Goal: Task Accomplishment & Management: Manage account settings

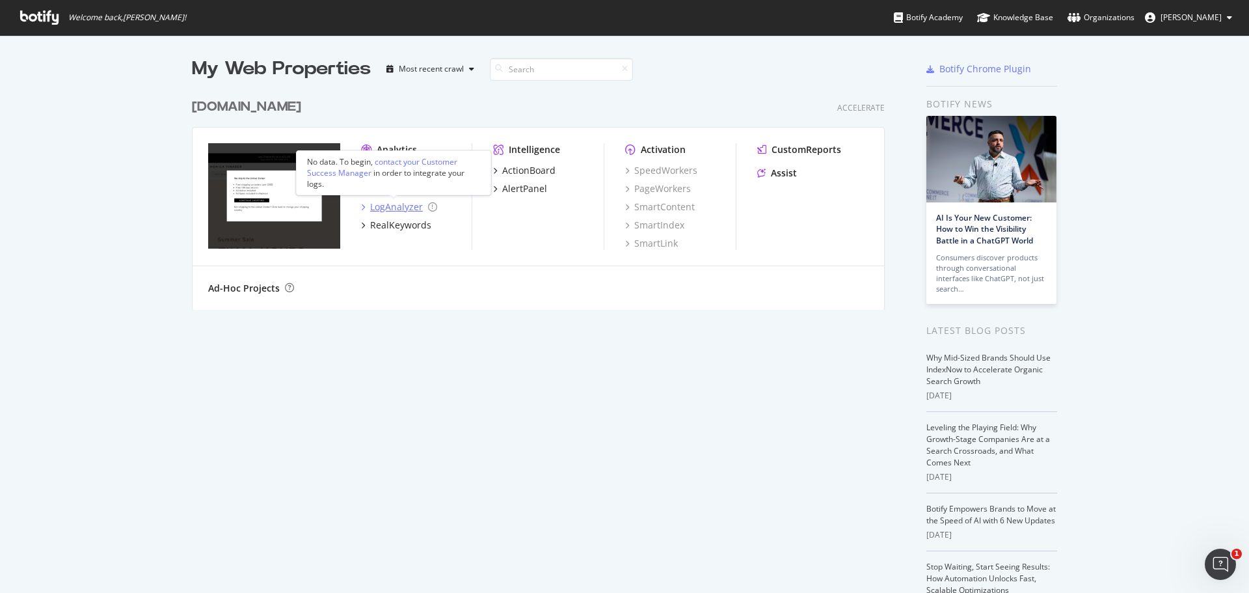
click at [380, 203] on div "LogAnalyzer" at bounding box center [396, 206] width 53 height 13
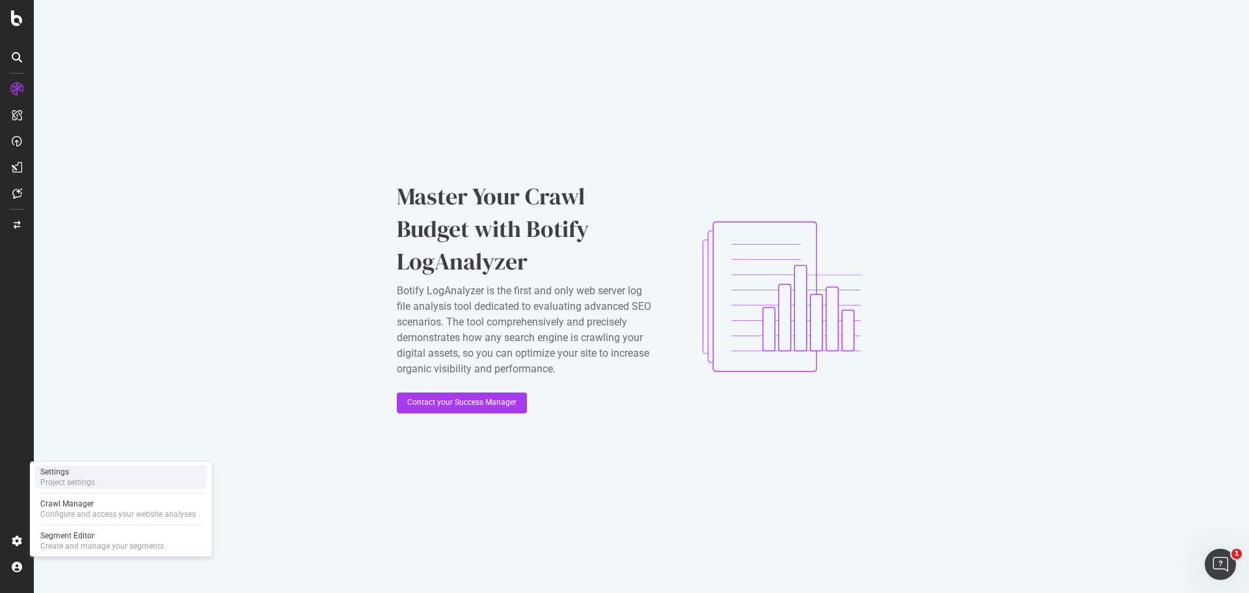
click at [80, 481] on div "Project settings" at bounding box center [67, 482] width 55 height 10
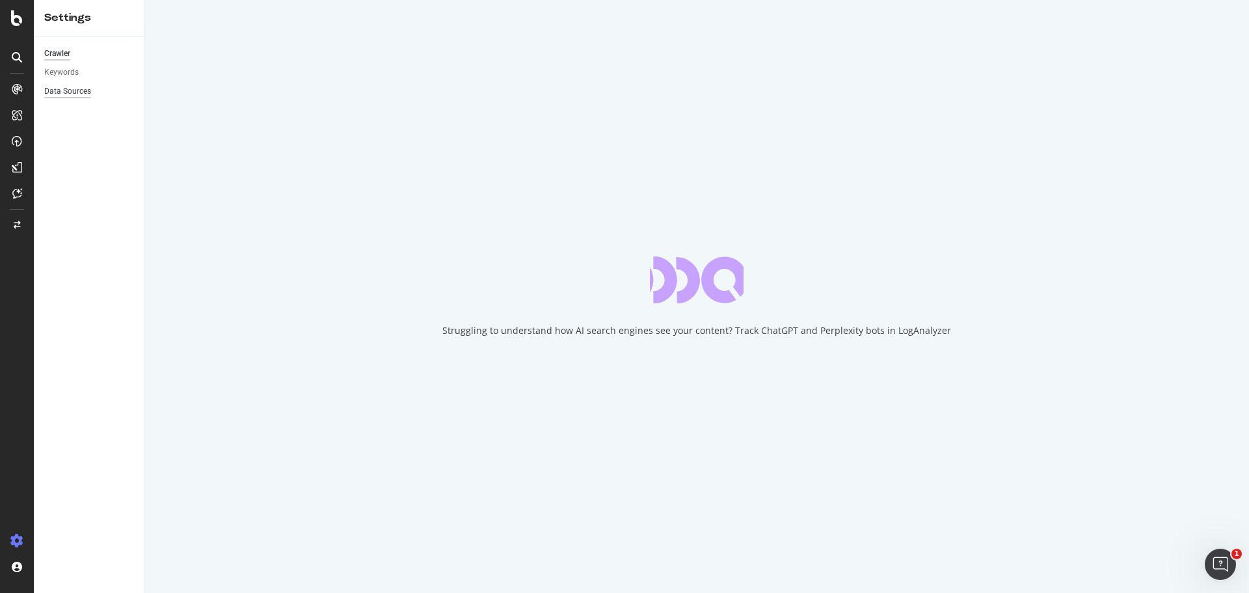
click at [78, 90] on div "Data Sources" at bounding box center [67, 92] width 47 height 14
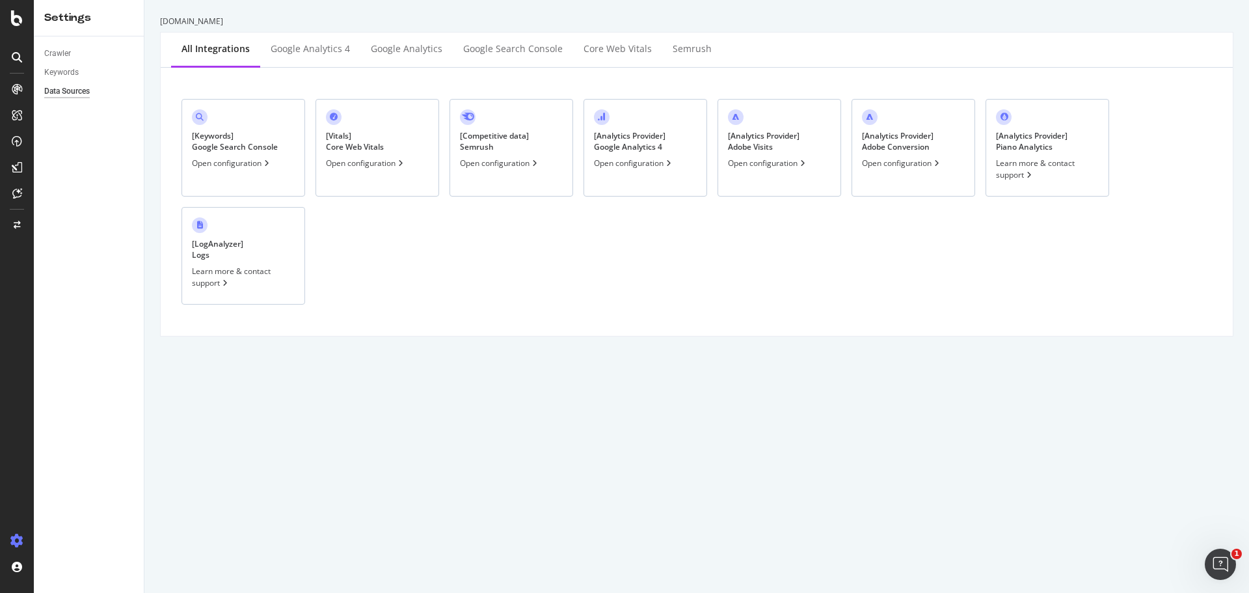
click at [349, 155] on div "[ Vitals ] Core Web Vitals Open configuration" at bounding box center [378, 148] width 124 height 98
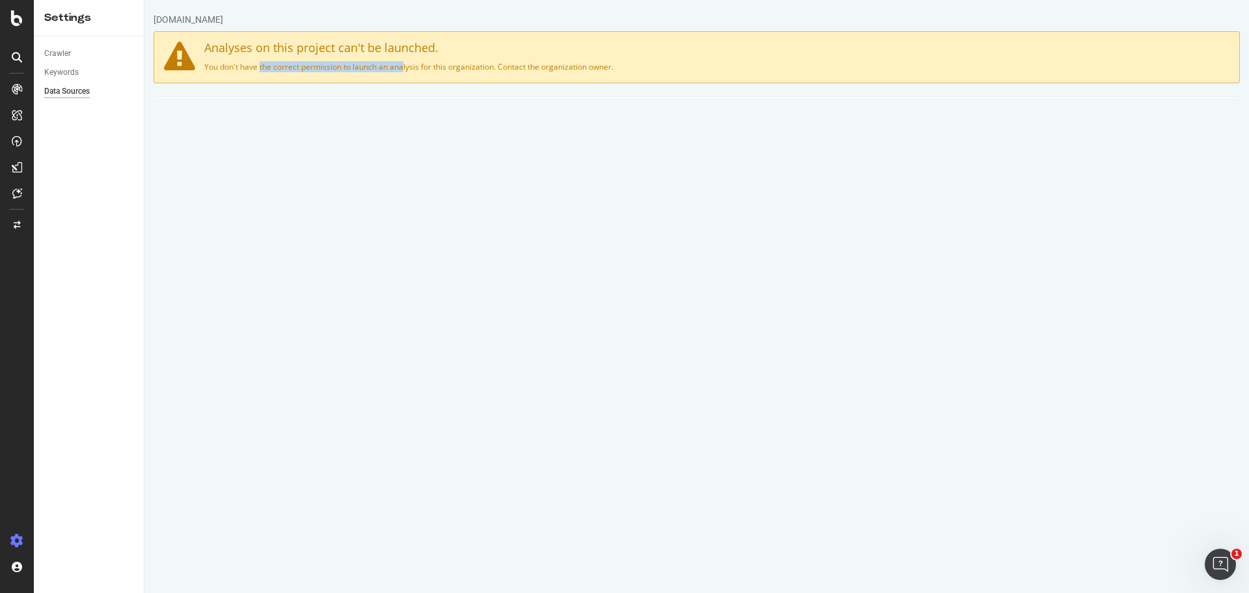
drag, startPoint x: 227, startPoint y: 68, endPoint x: 364, endPoint y: 64, distance: 136.7
click at [362, 64] on p "You don't have the correct permission to launch an analysis for this organizati…" at bounding box center [697, 66] width 1066 height 11
click at [364, 64] on p "You don't have the correct permission to launch an analysis for this organizati…" at bounding box center [697, 66] width 1066 height 11
drag, startPoint x: 378, startPoint y: 67, endPoint x: 504, endPoint y: 72, distance: 126.3
click at [504, 72] on div "Analyses on this project can't be launched. You don't have the correct permissi…" at bounding box center [697, 57] width 1087 height 52
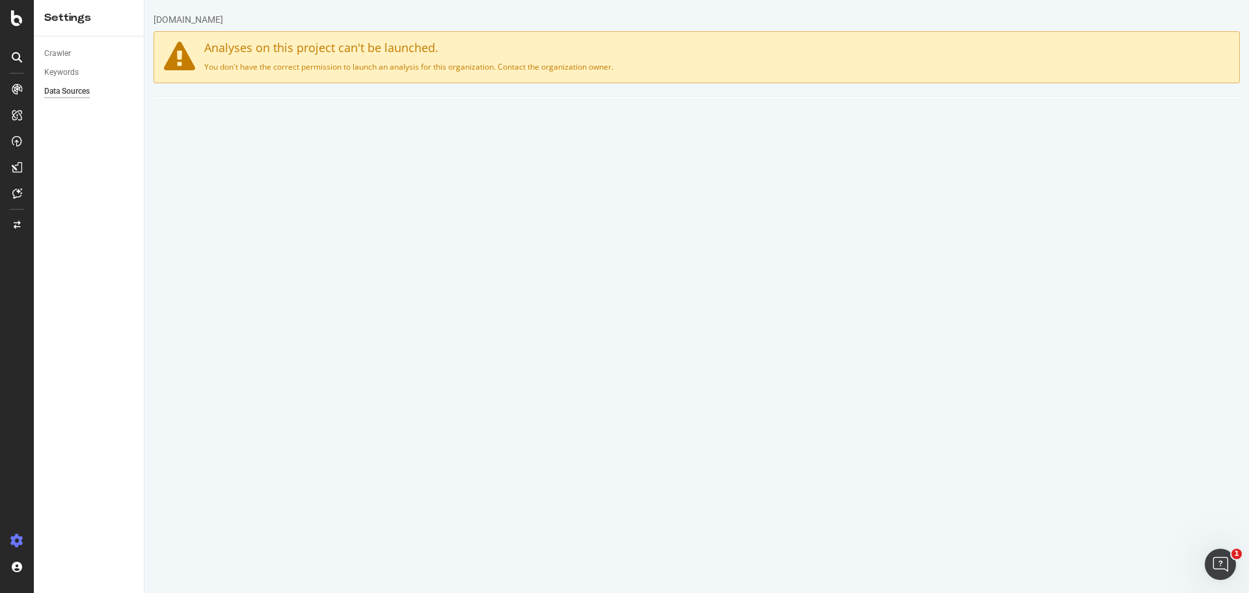
click at [529, 68] on p "You don't have the correct permission to launch an analysis for this organizati…" at bounding box center [697, 66] width 1066 height 11
drag, startPoint x: 506, startPoint y: 66, endPoint x: 621, endPoint y: 65, distance: 115.2
click at [605, 65] on p "You don't have the correct permission to launch an analysis for this organizati…" at bounding box center [697, 66] width 1066 height 11
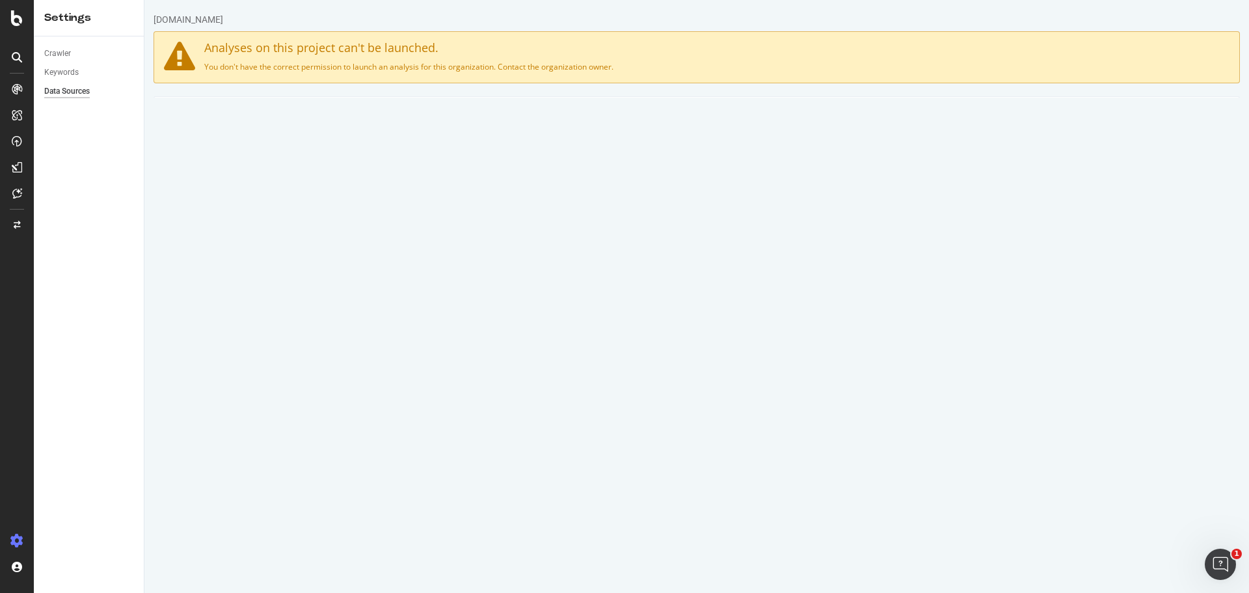
click at [624, 65] on p "You don't have the correct permission to launch an analysis for this organizati…" at bounding box center [697, 66] width 1066 height 11
drag, startPoint x: 373, startPoint y: 65, endPoint x: 391, endPoint y: 65, distance: 18.2
click at [391, 65] on div "Analyses on this project can't be launched. You don't have the correct permissi…" at bounding box center [697, 57] width 1087 height 52
click at [398, 64] on p "You don't have the correct permission to launch an analysis for this organizati…" at bounding box center [697, 66] width 1066 height 11
drag, startPoint x: 397, startPoint y: 67, endPoint x: 573, endPoint y: 68, distance: 175.7
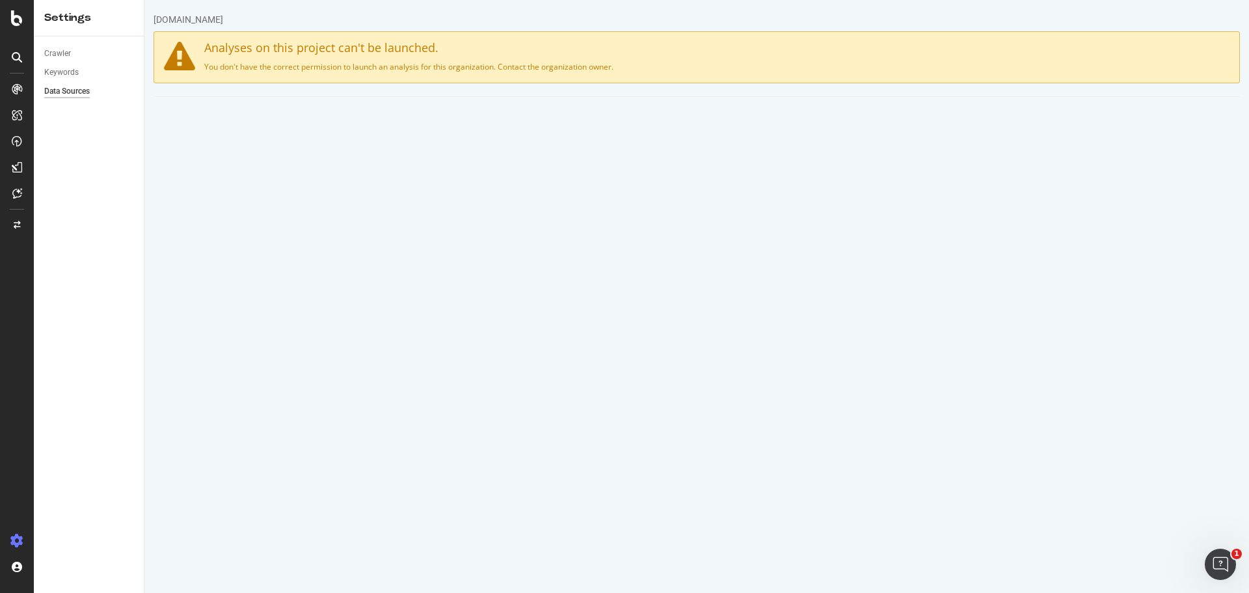
click at [584, 64] on p "You don't have the correct permission to launch an analysis for this organizati…" at bounding box center [697, 66] width 1066 height 11
drag, startPoint x: 374, startPoint y: 253, endPoint x: 558, endPoint y: 241, distance: 184.5
click at [554, 252] on div "Web vitals api key [SECURITY_DATA]" at bounding box center [696, 254] width 1085 height 22
drag, startPoint x: 567, startPoint y: 220, endPoint x: 631, endPoint y: 118, distance: 120.4
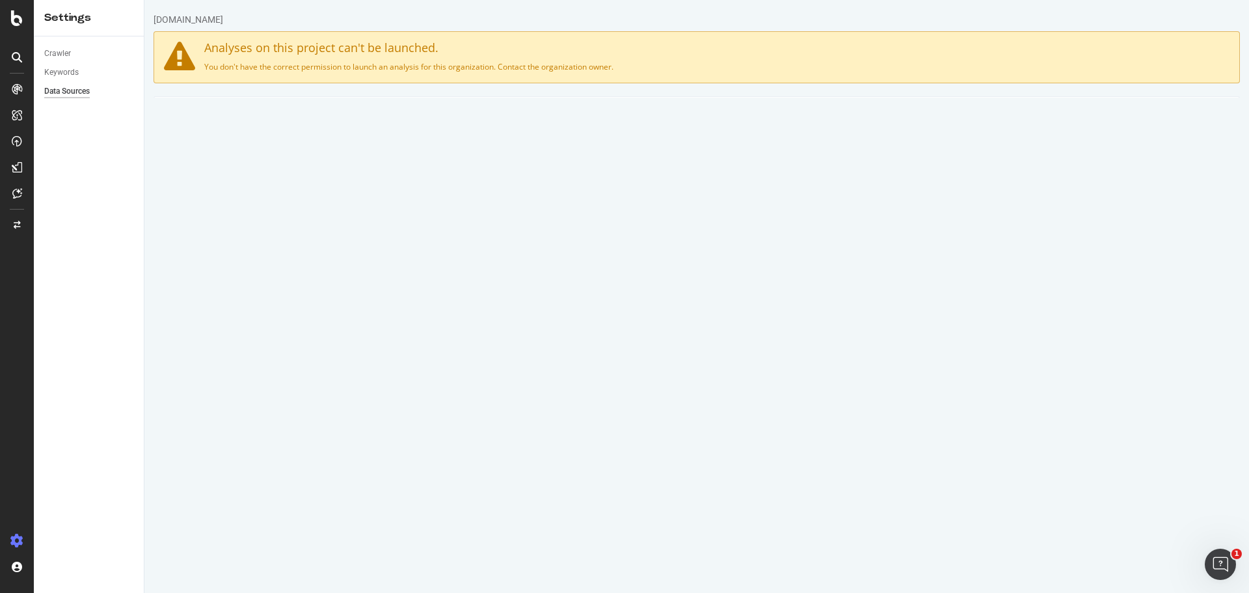
click at [570, 216] on div "Add your API Key Add your API key in order to monitor your Core Web Vitals metr…" at bounding box center [697, 225] width 1087 height 180
click at [506, 120] on link "Google Search Console" at bounding box center [505, 115] width 119 height 36
